Goal: Task Accomplishment & Management: Complete application form

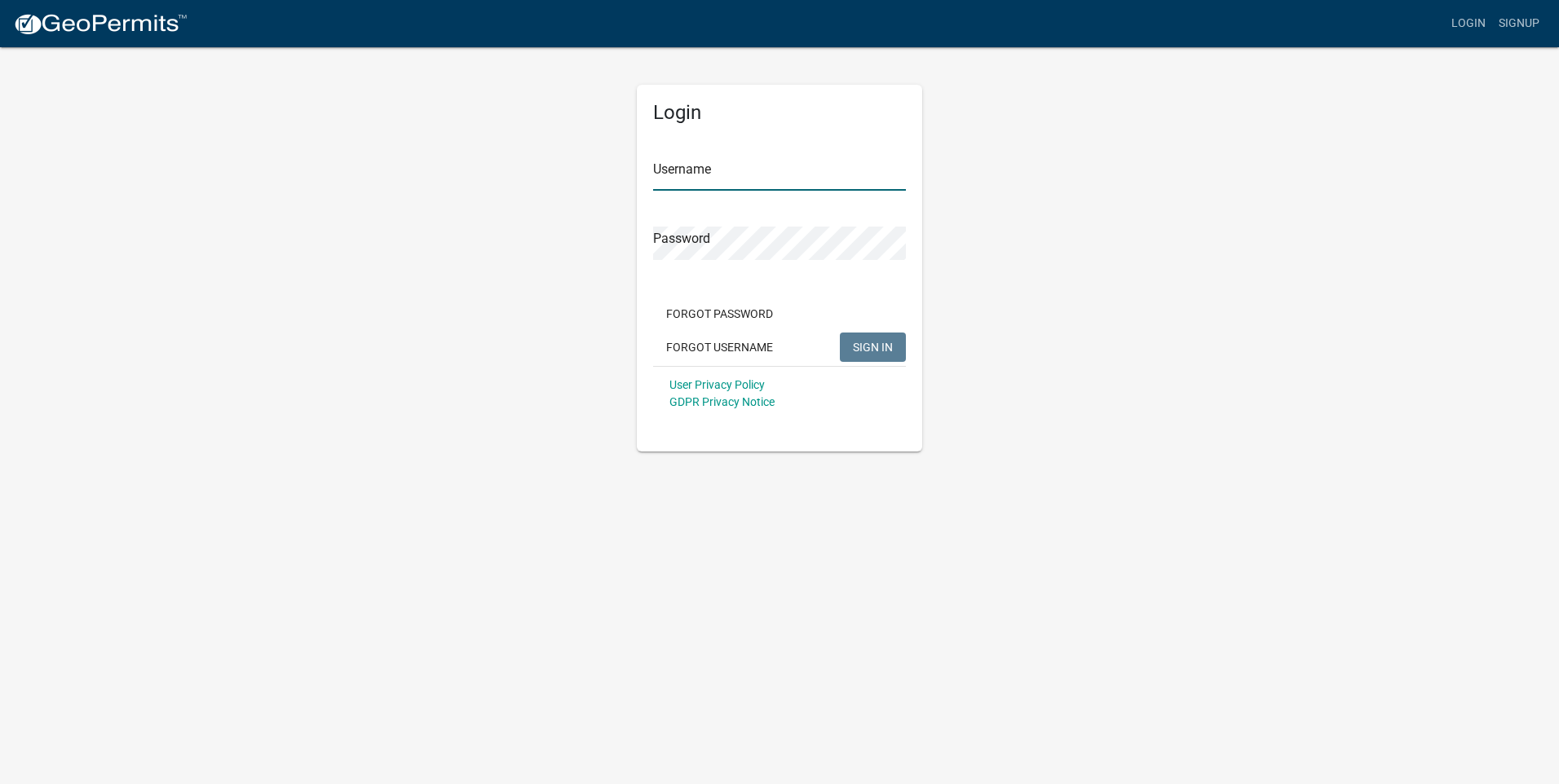
click at [769, 169] on input "Username" at bounding box center [780, 174] width 253 height 33
type input "[PERSON_NAME][EMAIL_ADDRESS][DOMAIN_NAME]"
click at [840, 333] on button "SIGN IN" at bounding box center [873, 347] width 66 height 29
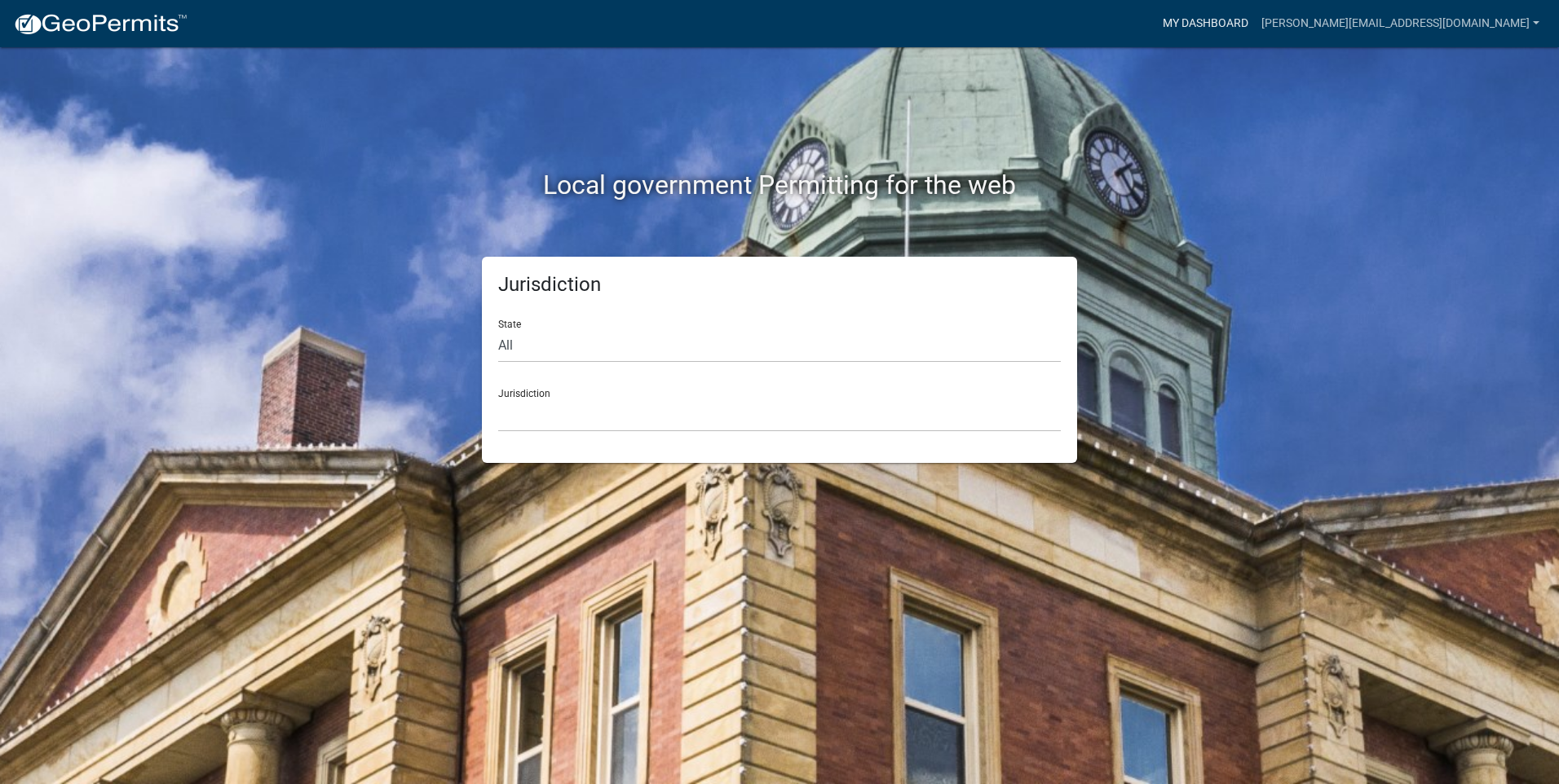
click at [1255, 27] on link "My Dashboard" at bounding box center [1206, 23] width 99 height 31
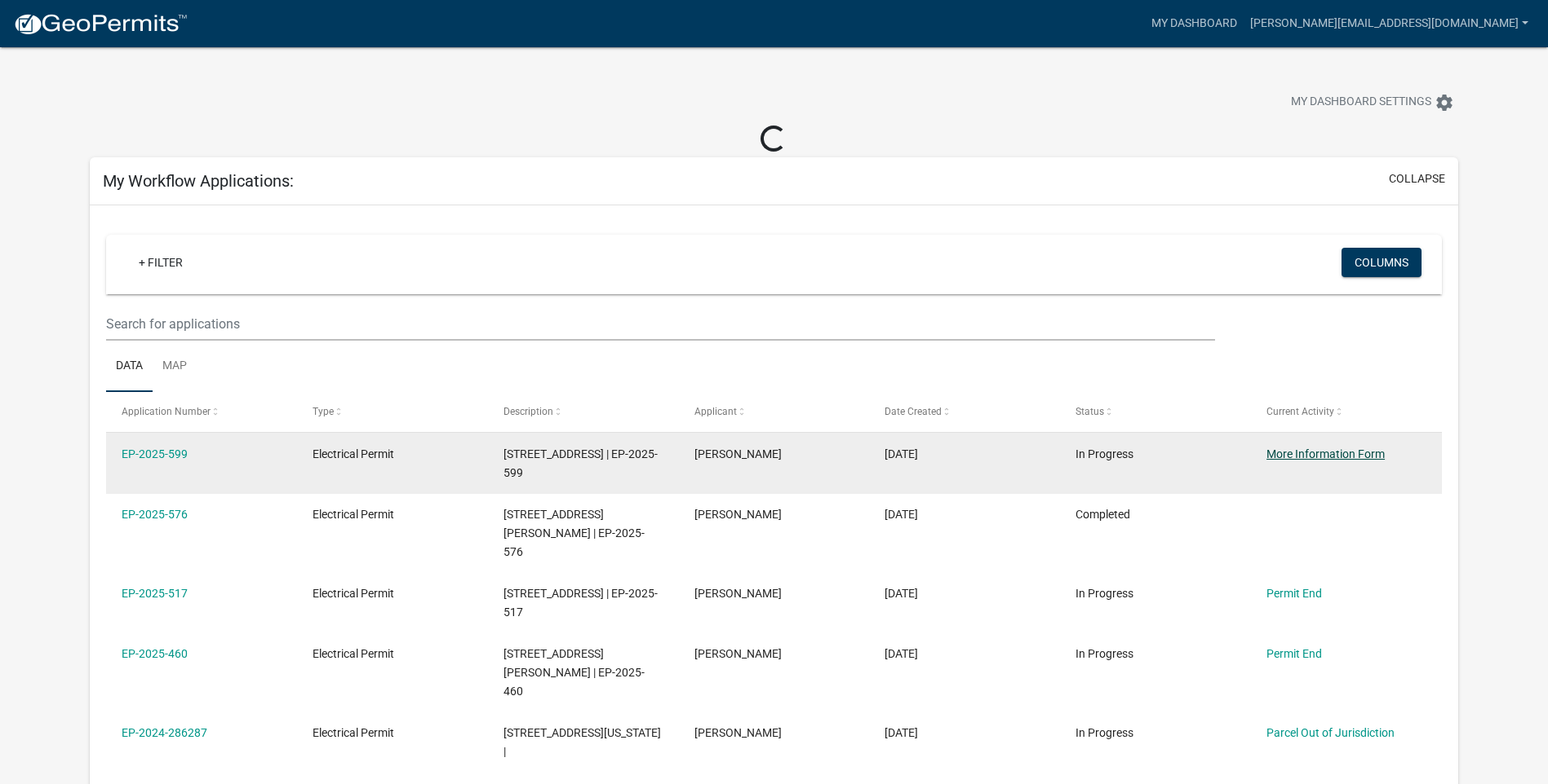
click at [1304, 456] on link "More Information Form" at bounding box center [1324, 454] width 118 height 13
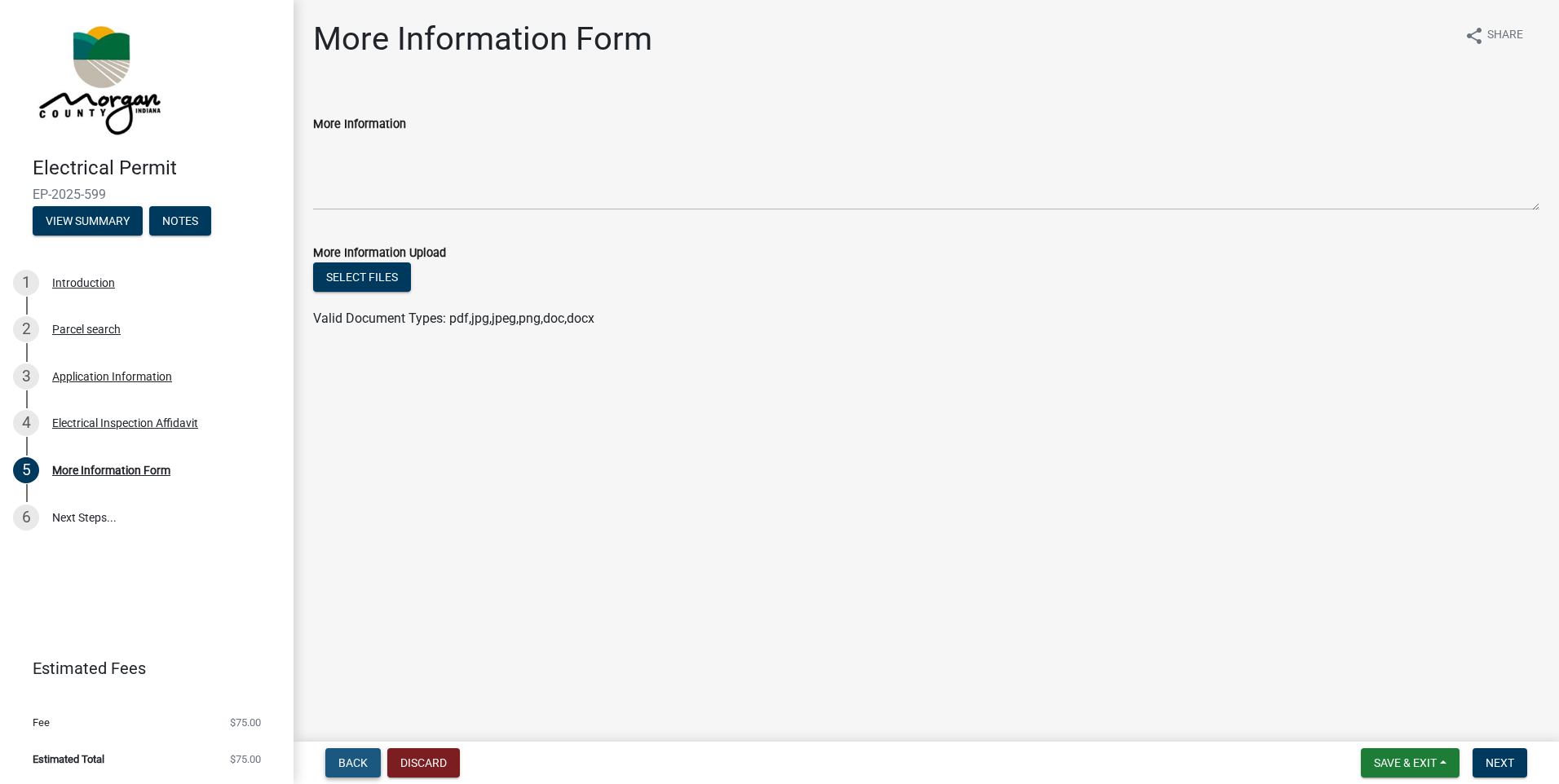
click at [356, 766] on span "Back" at bounding box center [352, 763] width 29 height 13
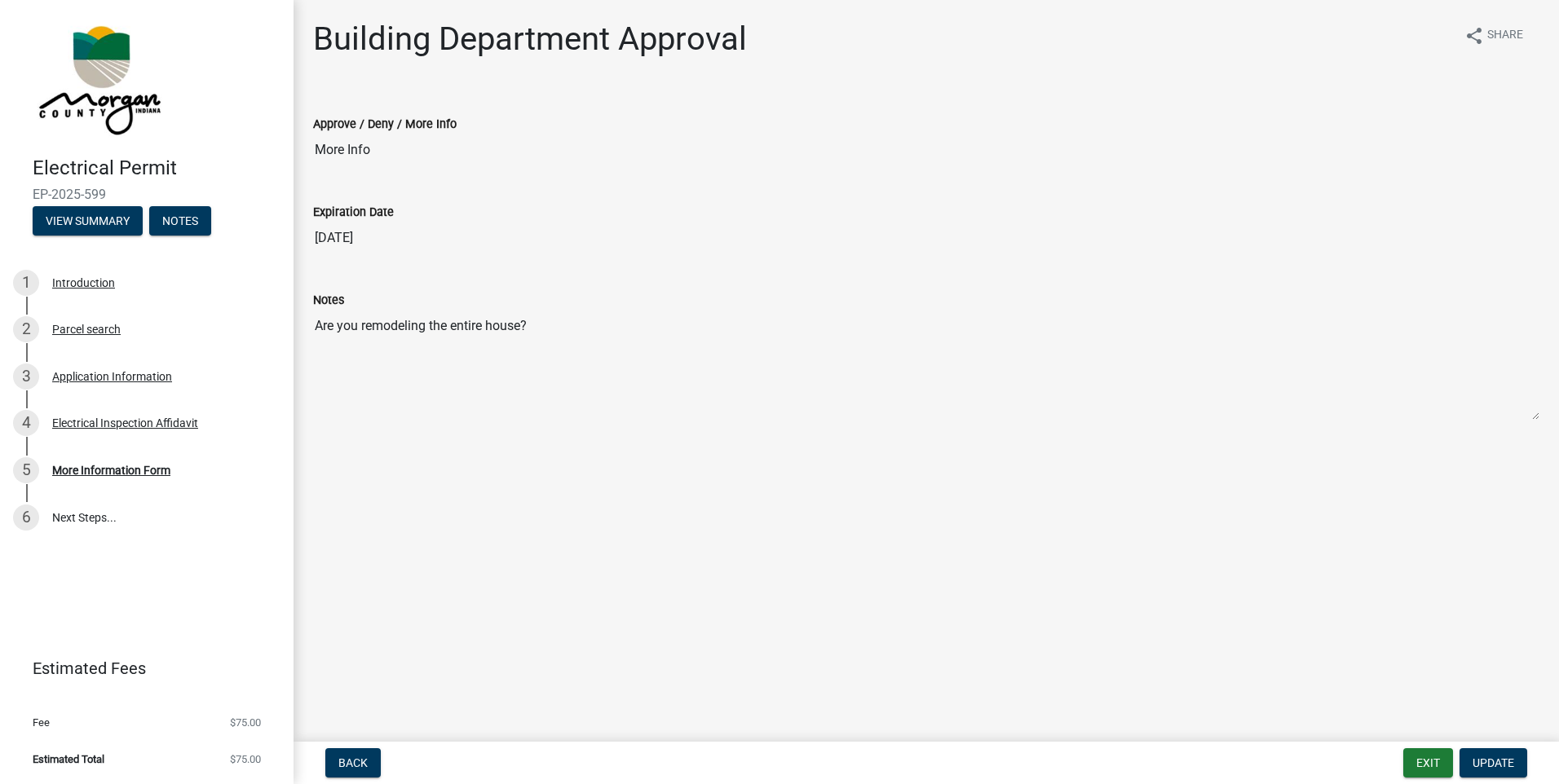
click at [556, 325] on textarea "Are you remodeling the entire house?" at bounding box center [926, 365] width 1227 height 111
click at [593, 327] on textarea "Are you remodeling the entire house?" at bounding box center [926, 365] width 1227 height 111
click at [362, 387] on textarea "Are you remodeling the entire house?" at bounding box center [926, 365] width 1227 height 111
click at [518, 388] on textarea "Are you remodeling the entire house?" at bounding box center [926, 365] width 1227 height 111
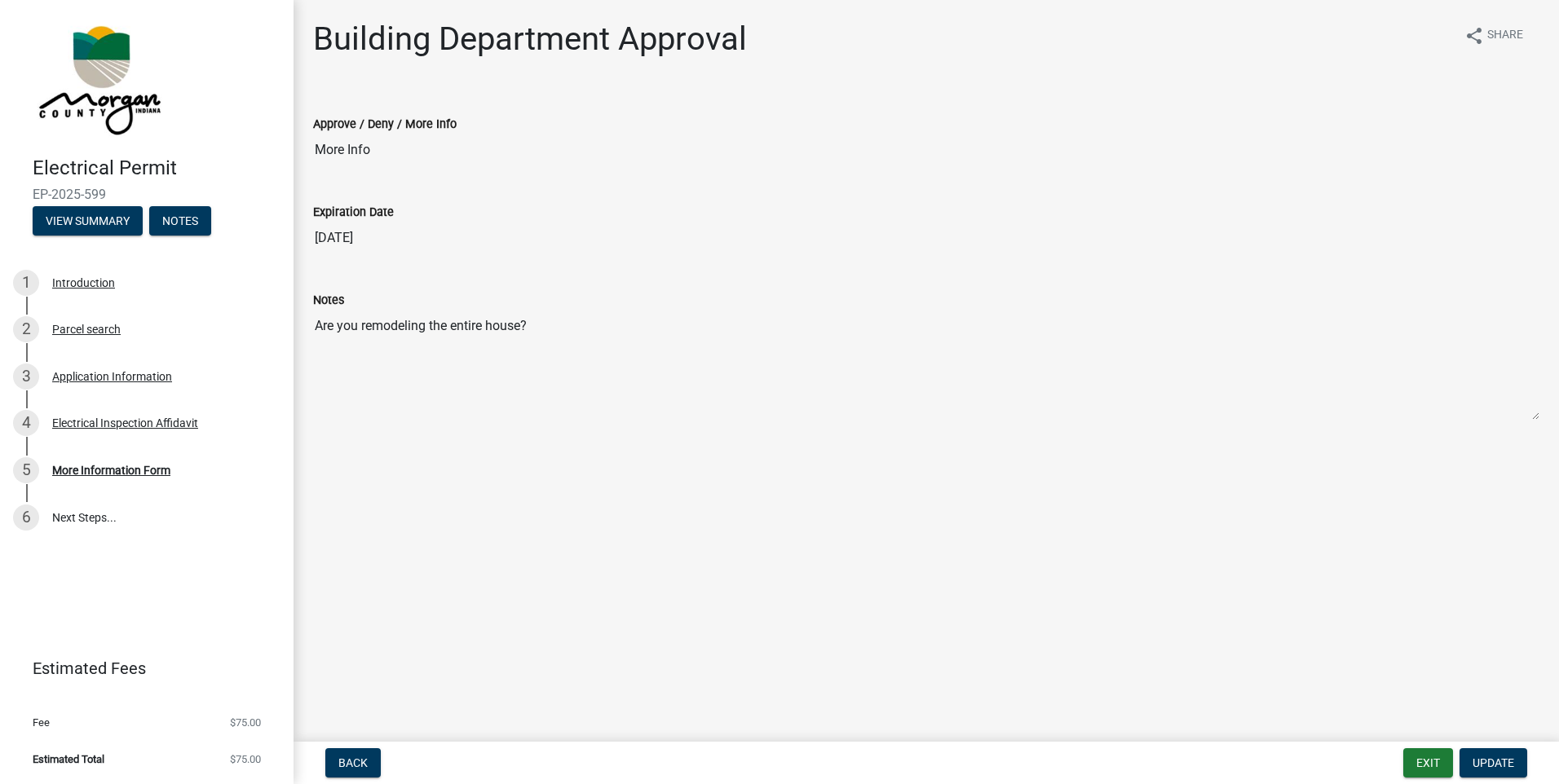
click at [518, 388] on textarea "Are you remodeling the entire house?" at bounding box center [926, 365] width 1227 height 111
drag, startPoint x: 518, startPoint y: 388, endPoint x: 492, endPoint y: 524, distance: 138.5
click at [492, 526] on main "Building Department Approval share Share Approve / Deny / More Info More Info E…" at bounding box center [926, 367] width 1265 height 735
click at [638, 332] on textarea "Are you remodeling the entire house?" at bounding box center [926, 365] width 1227 height 111
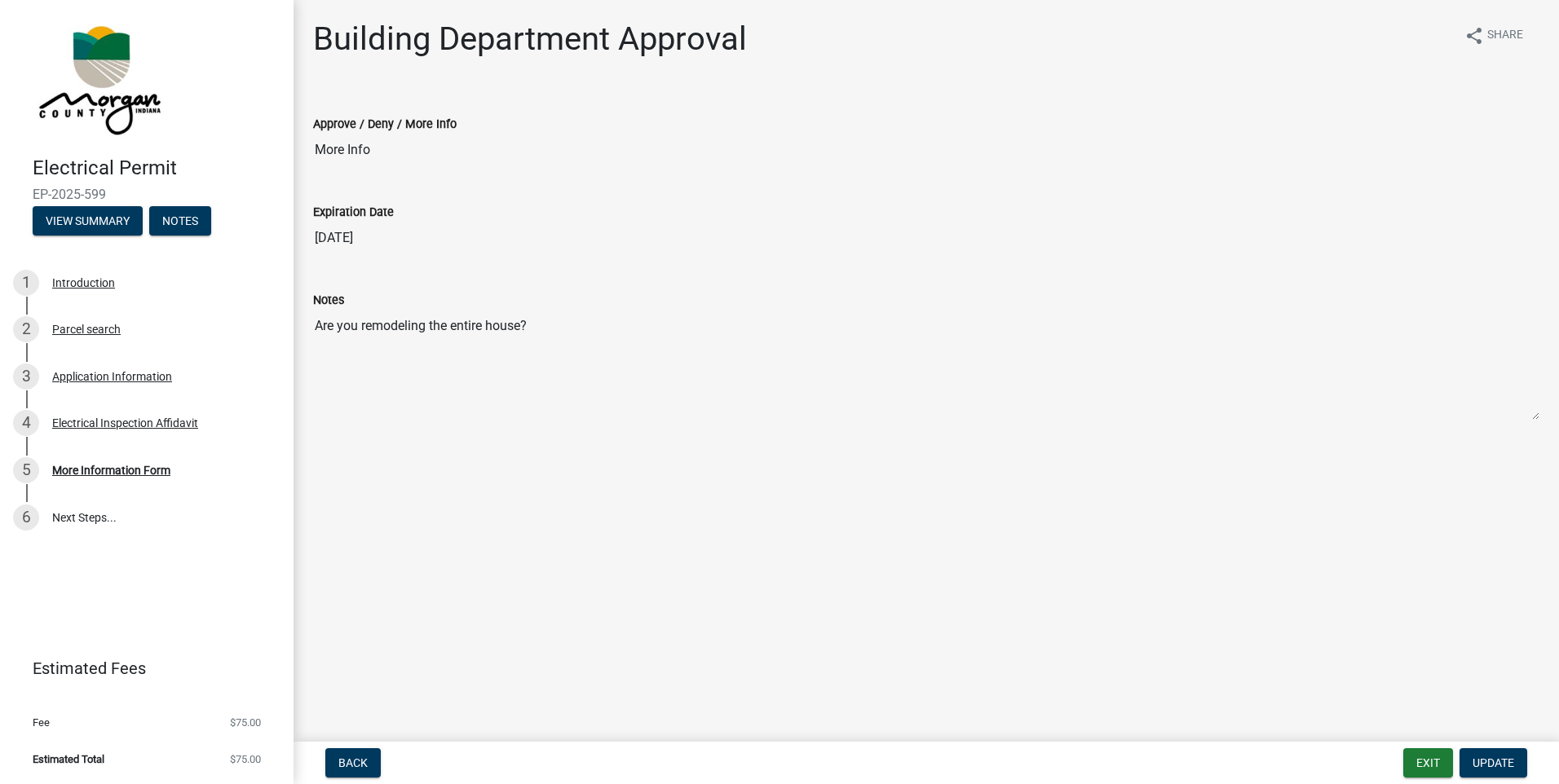
click at [408, 390] on textarea "Are you remodeling the entire house?" at bounding box center [926, 365] width 1227 height 111
click at [390, 150] on input "More Info" at bounding box center [926, 150] width 1227 height 33
click at [566, 344] on textarea "Are you remodeling the entire house?" at bounding box center [926, 365] width 1227 height 111
click at [358, 771] on button "Back" at bounding box center [353, 763] width 55 height 29
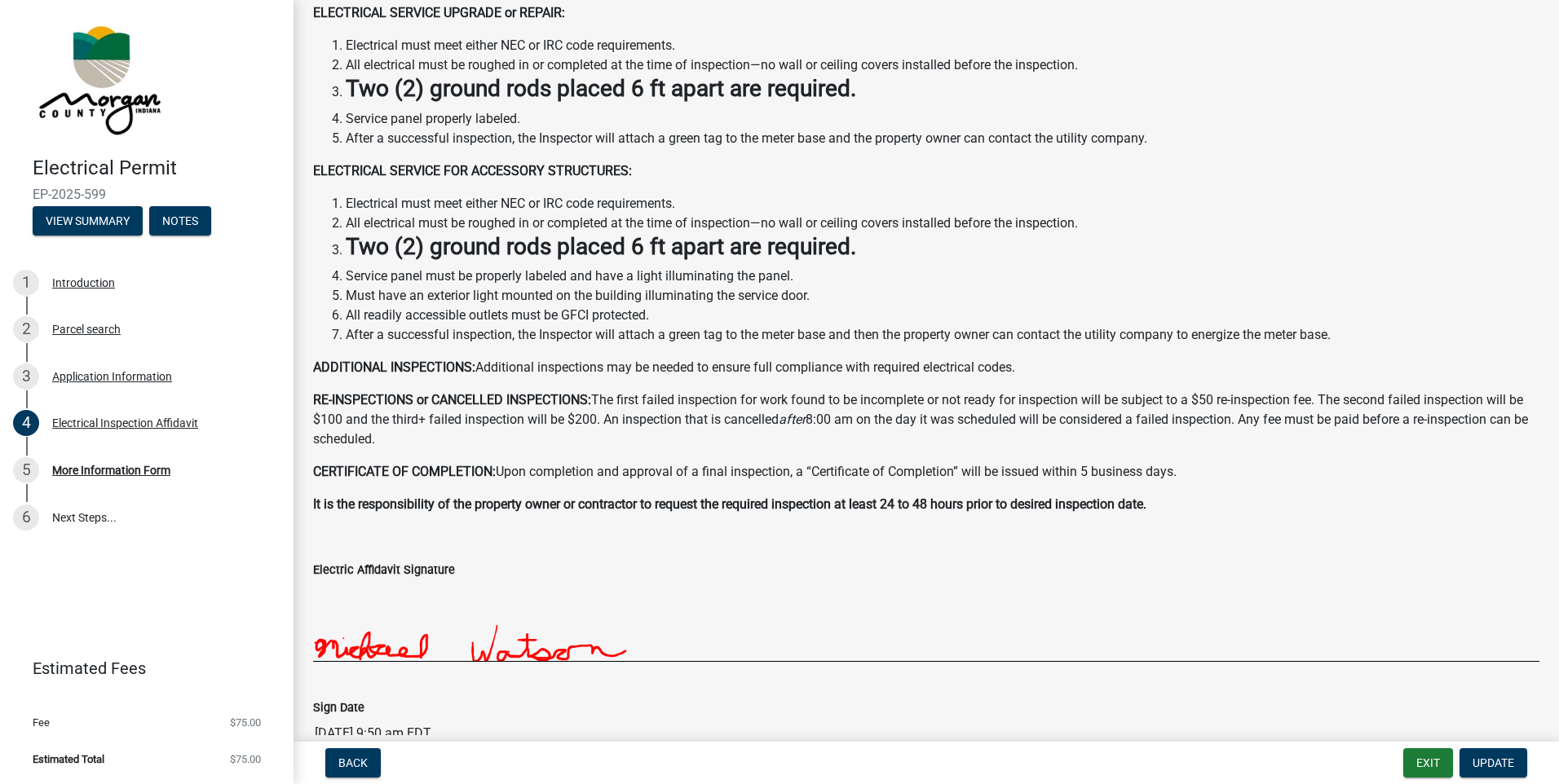
scroll to position [131, 0]
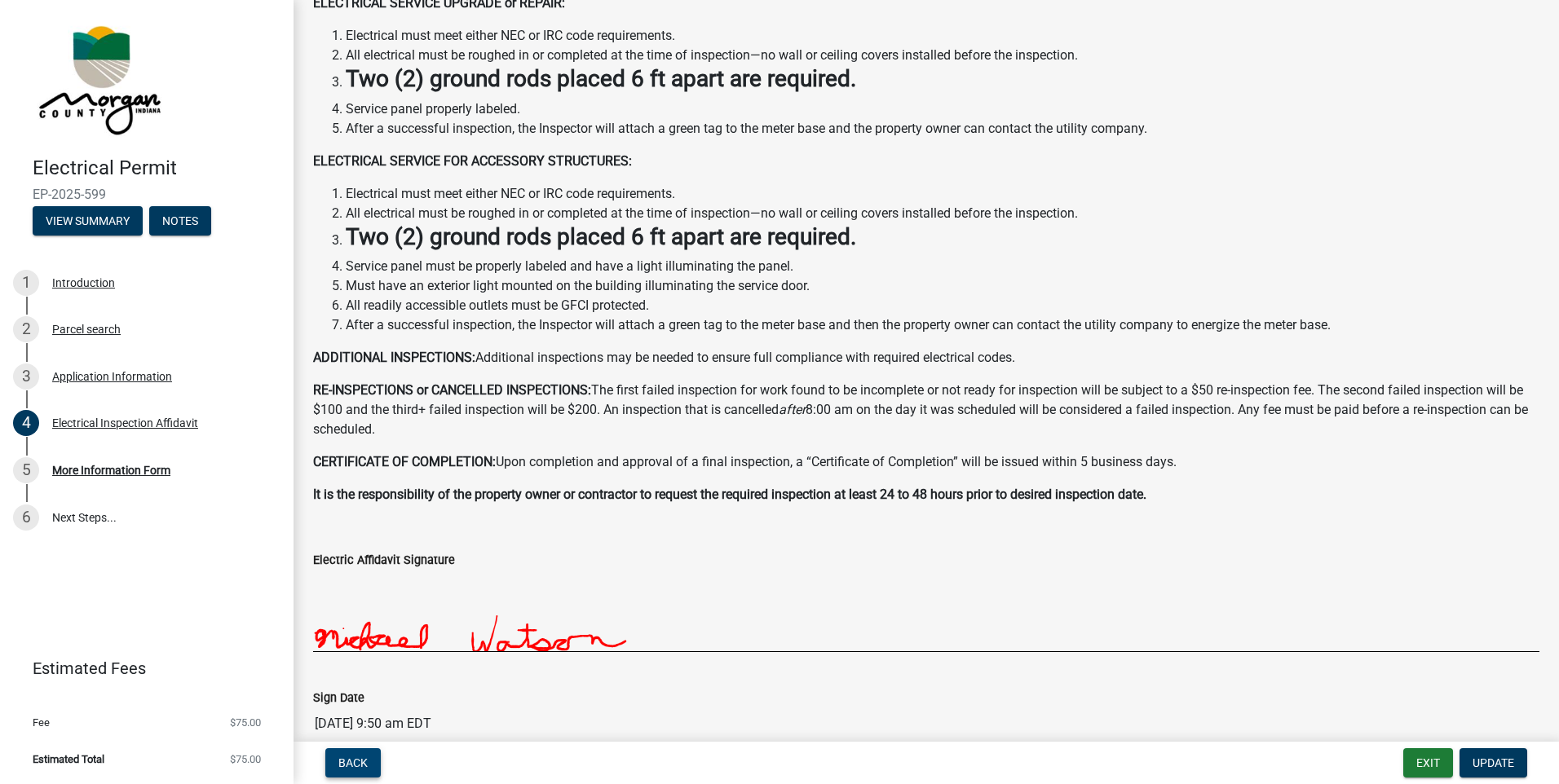
click at [367, 755] on button "Back" at bounding box center [353, 763] width 55 height 29
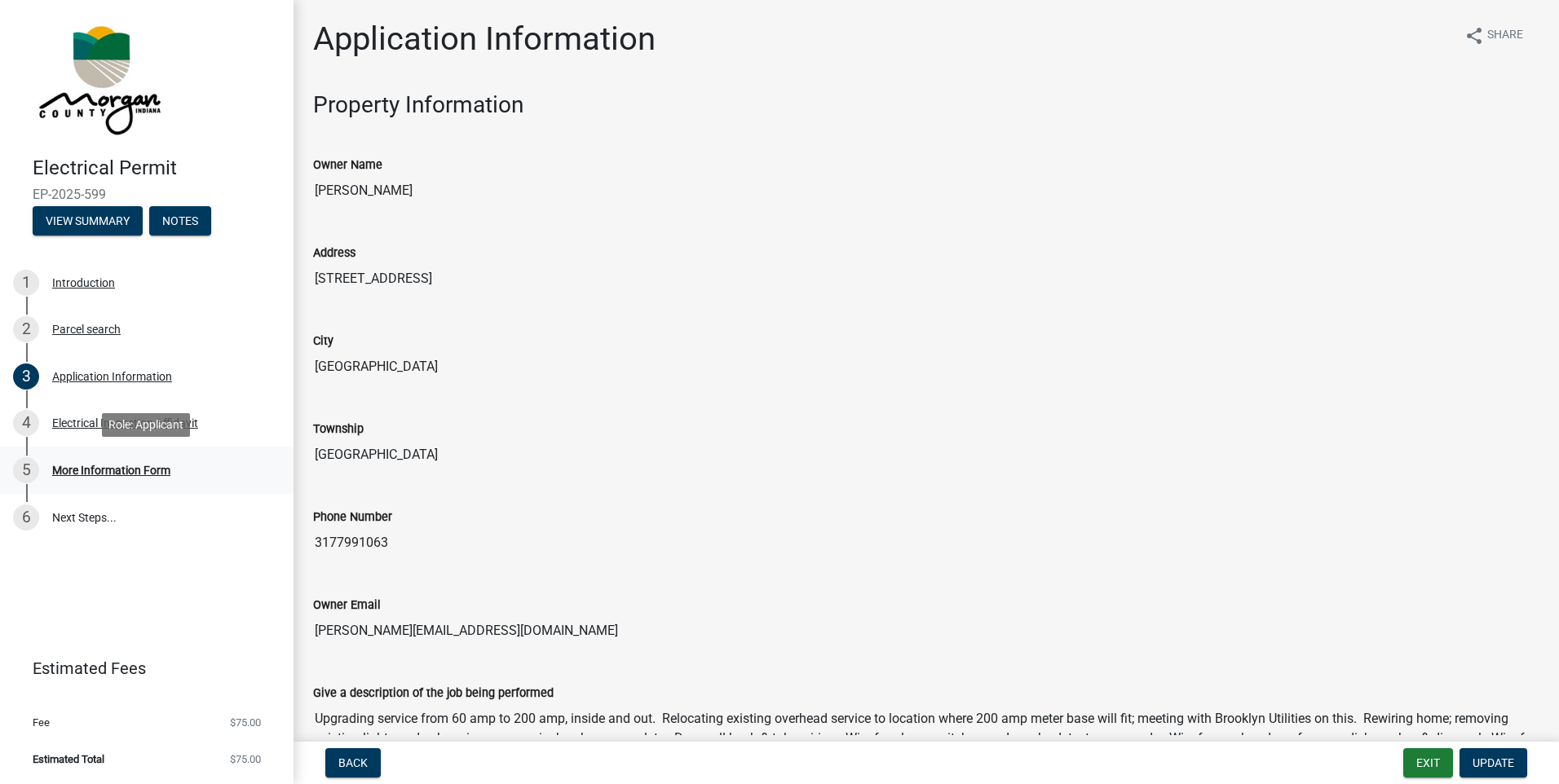
click at [74, 464] on div "More Information Form" at bounding box center [110, 470] width 118 height 12
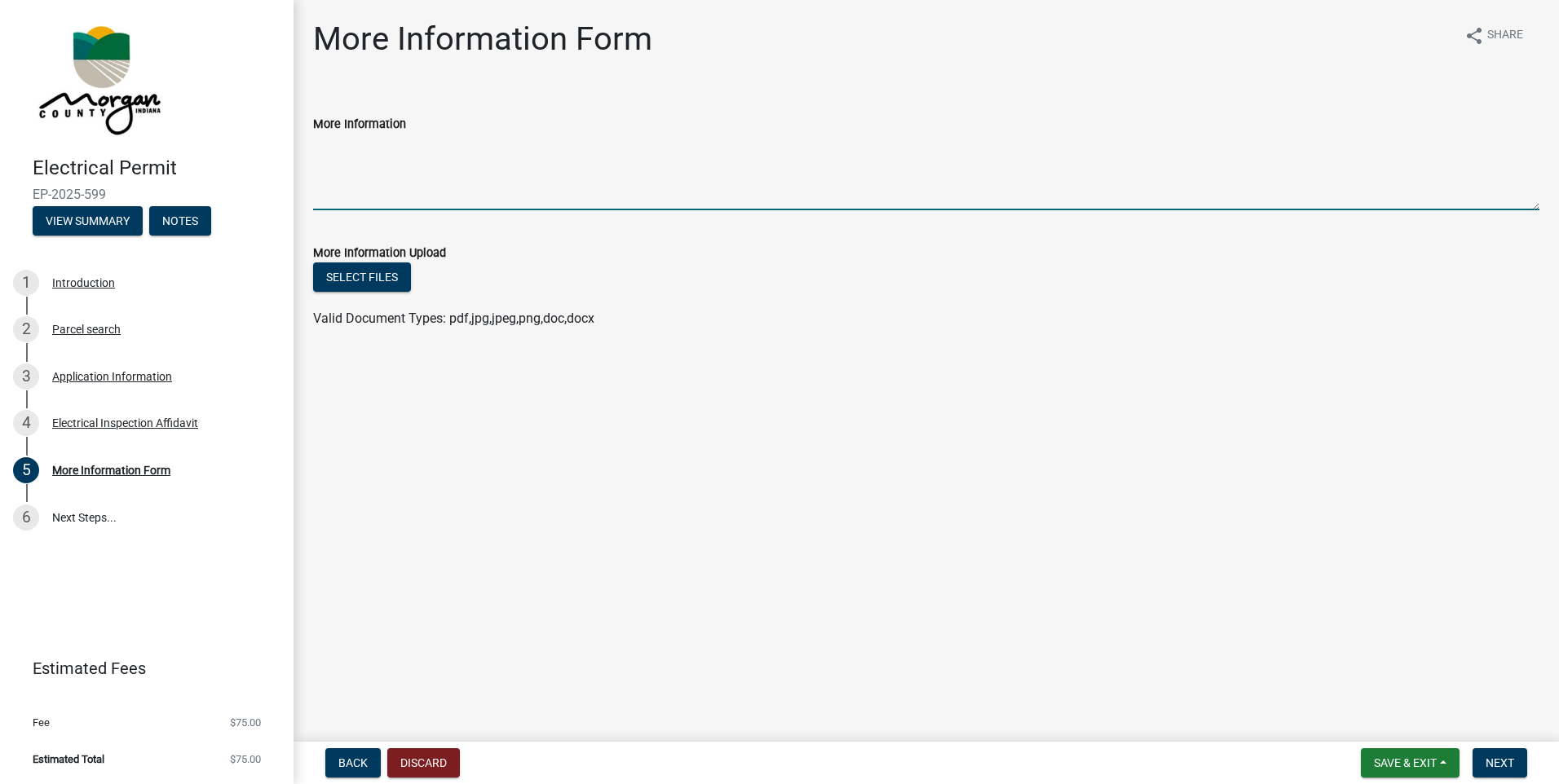
click at [351, 167] on textarea "More Information" at bounding box center [926, 172] width 1227 height 77
type textarea "Yes, we are rewiring the entire house."
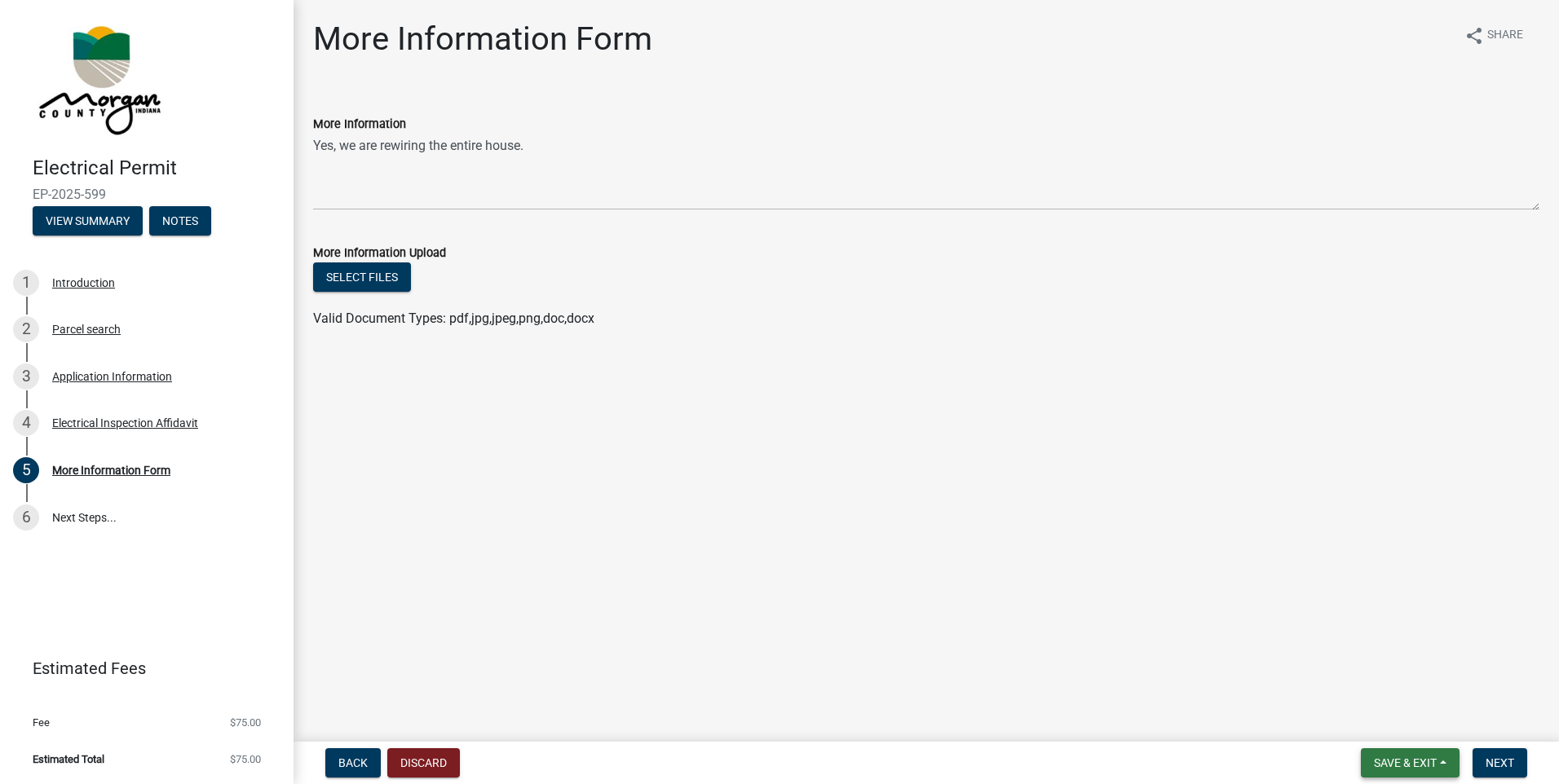
click at [1389, 770] on span "Save & Exit" at bounding box center [1405, 763] width 63 height 13
click at [1221, 694] on main "More Information Form share Share More Information Yes, we are rewiring the ent…" at bounding box center [926, 367] width 1265 height 735
click at [1496, 763] on span "Next" at bounding box center [1500, 763] width 28 height 13
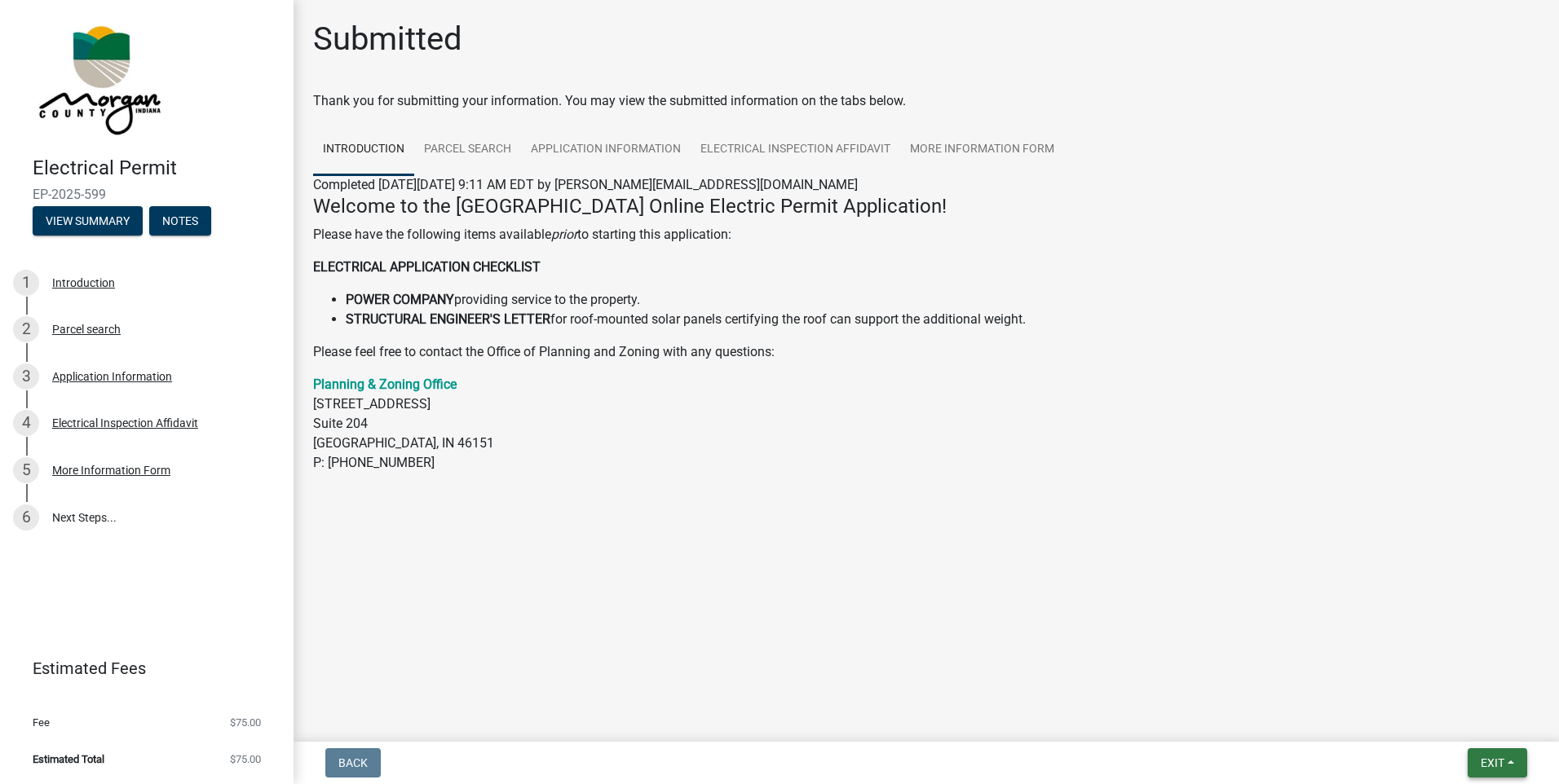
click at [1487, 756] on span "Exit" at bounding box center [1493, 763] width 23 height 13
click at [1509, 769] on button "Exit" at bounding box center [1497, 763] width 59 height 29
click at [65, 515] on link "6 Next Steps..." at bounding box center [146, 518] width 294 height 48
click at [29, 515] on div "6" at bounding box center [26, 517] width 26 height 26
click at [26, 476] on div "5" at bounding box center [26, 470] width 26 height 26
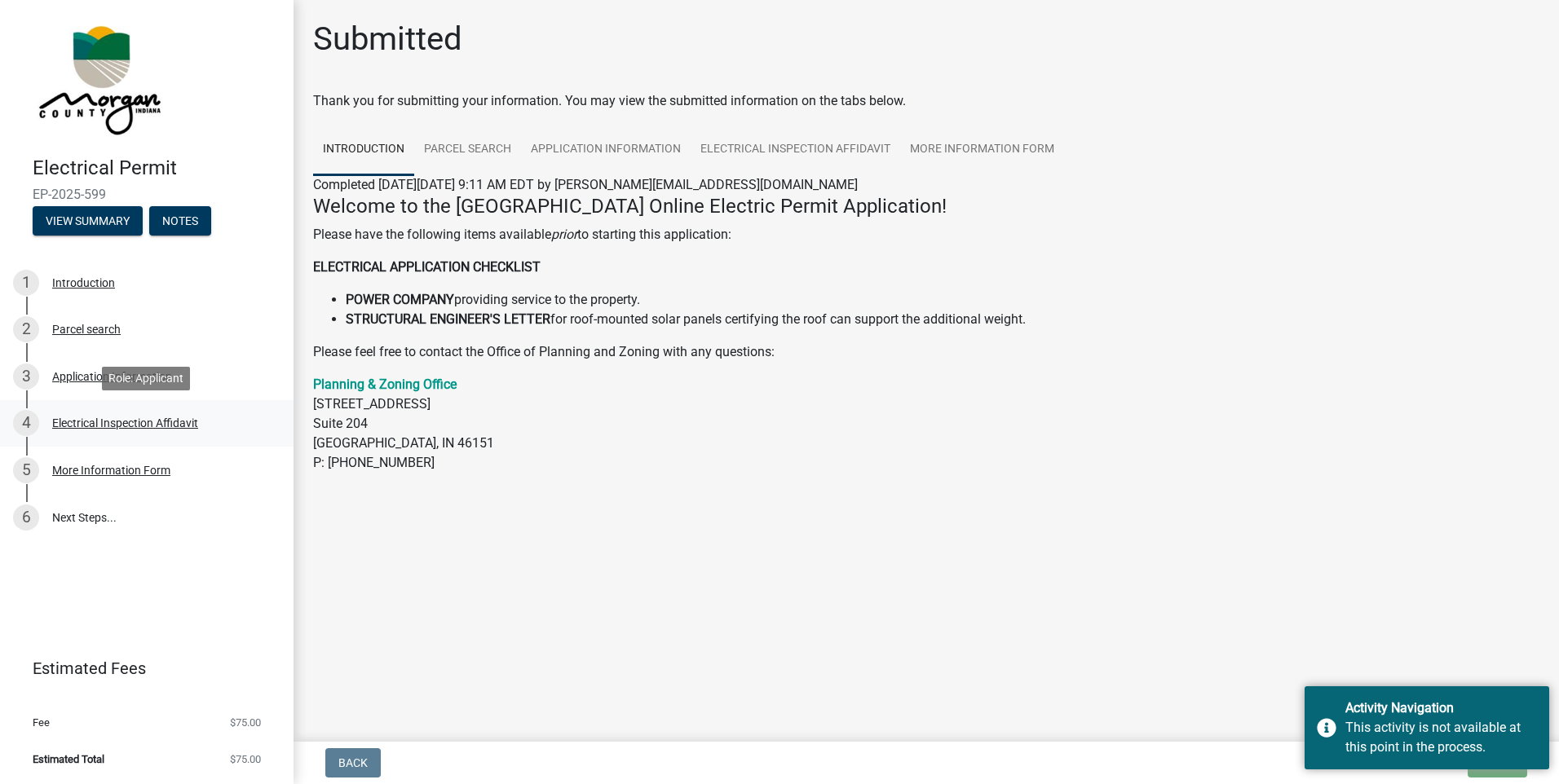
click at [29, 419] on div "4" at bounding box center [26, 423] width 26 height 26
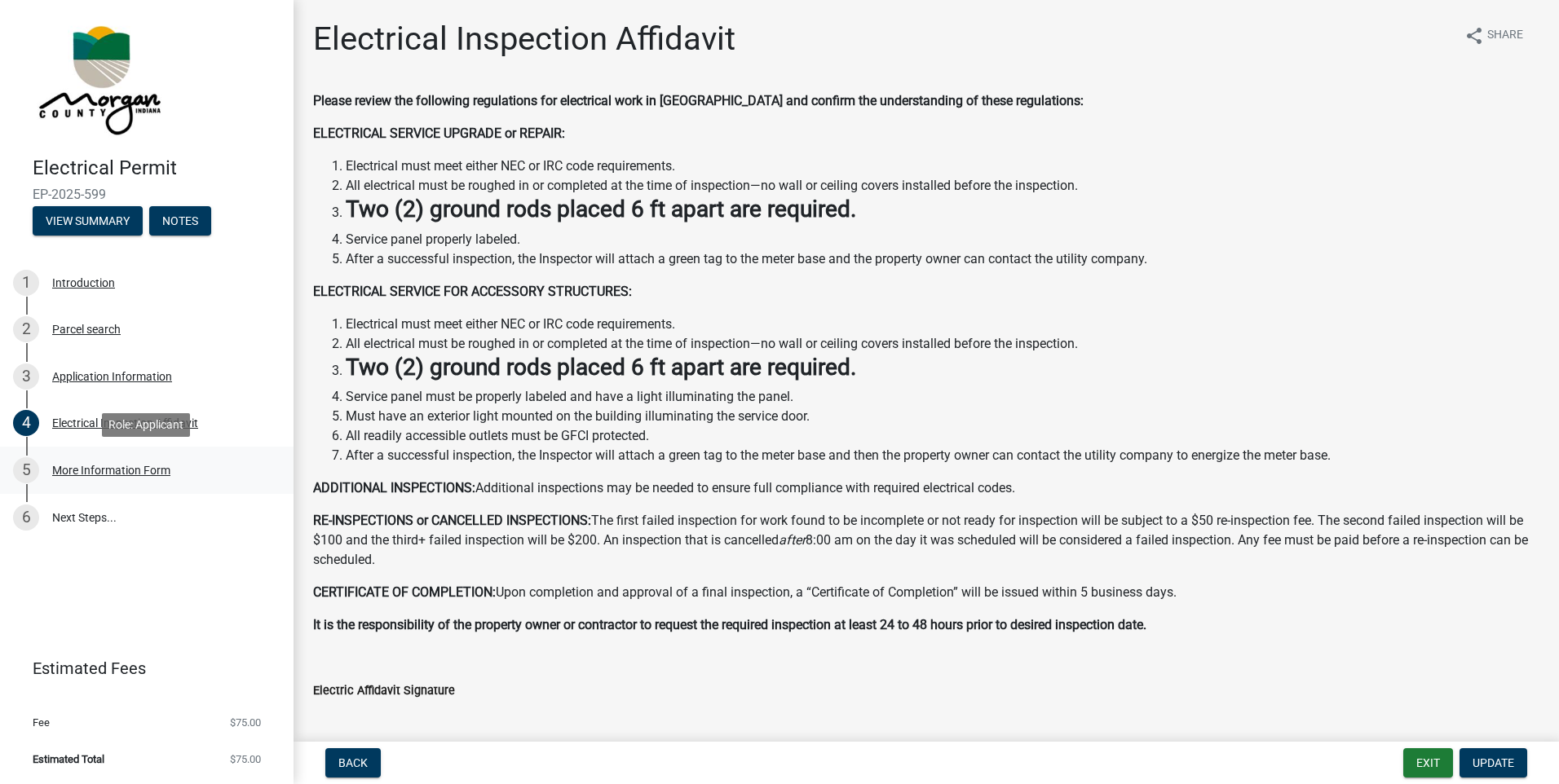
click at [23, 474] on div "5" at bounding box center [26, 470] width 26 height 26
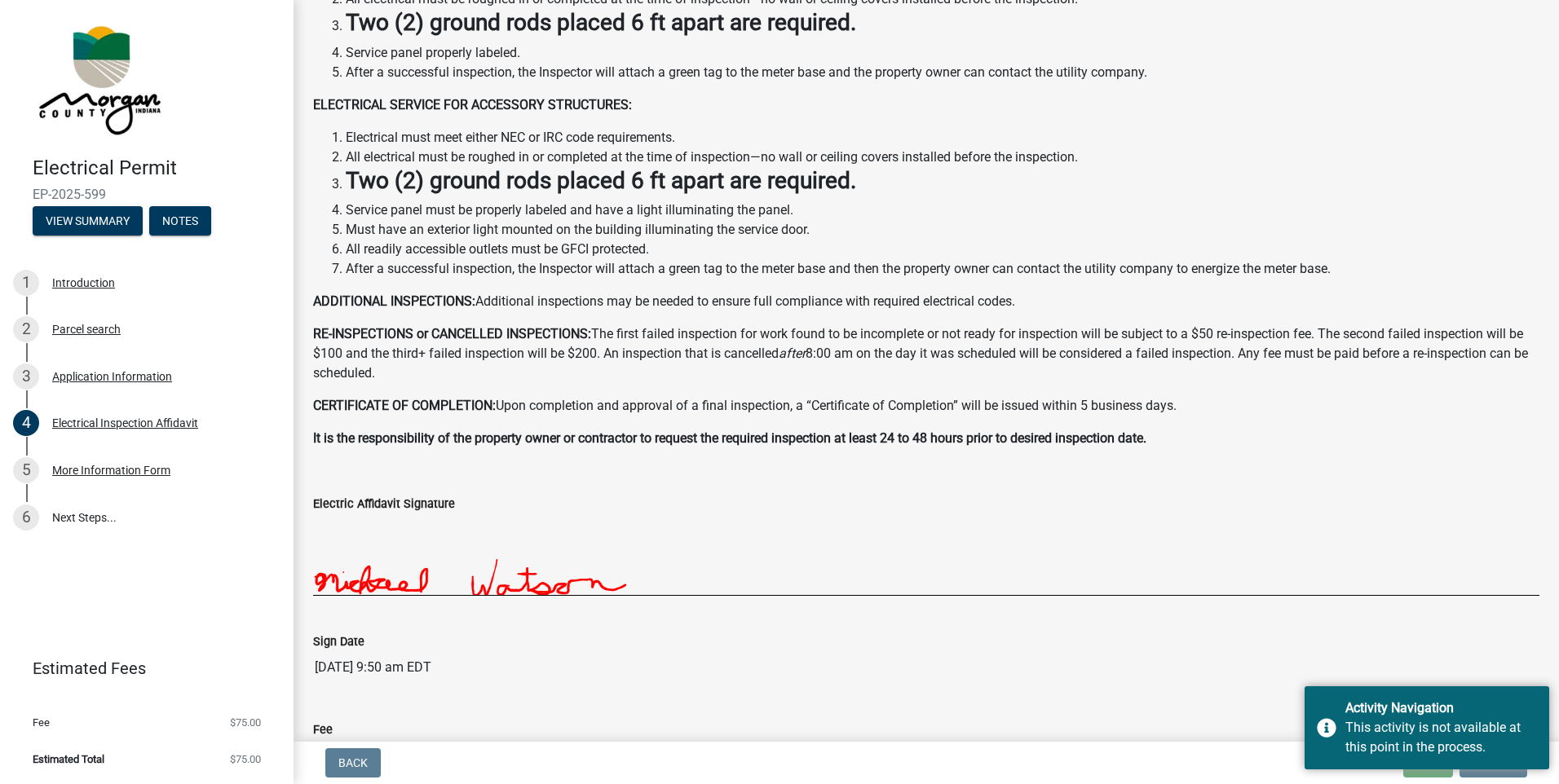
scroll to position [300, 0]
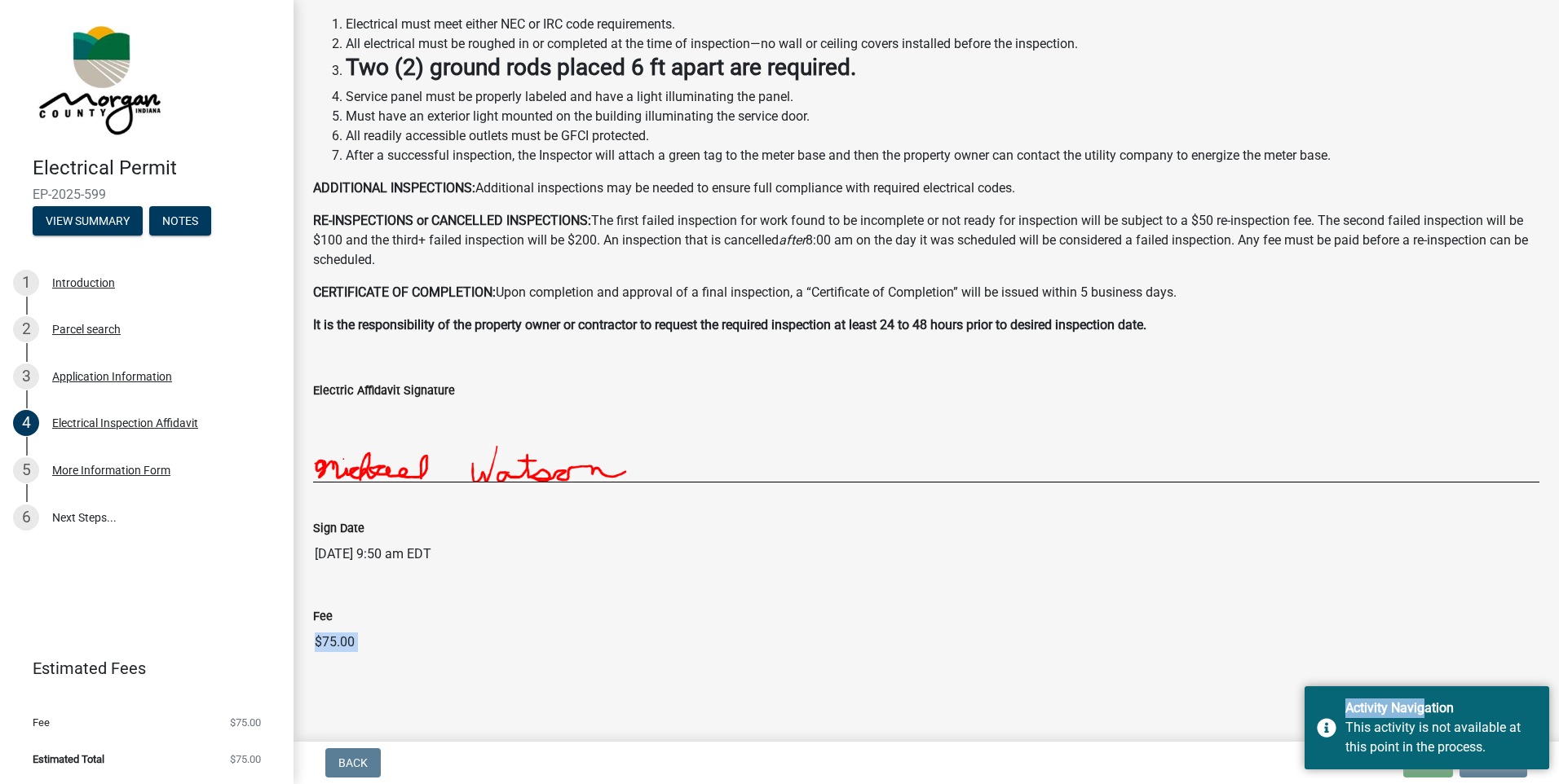
drag, startPoint x: 1418, startPoint y: 694, endPoint x: 1145, endPoint y: 661, distance: 275.0
click at [1145, 661] on body "Internet Explorer does NOT work with GeoPermits. Get a new browser for more sec…" at bounding box center [779, 392] width 1559 height 784
